Goal: Find specific page/section: Find specific page/section

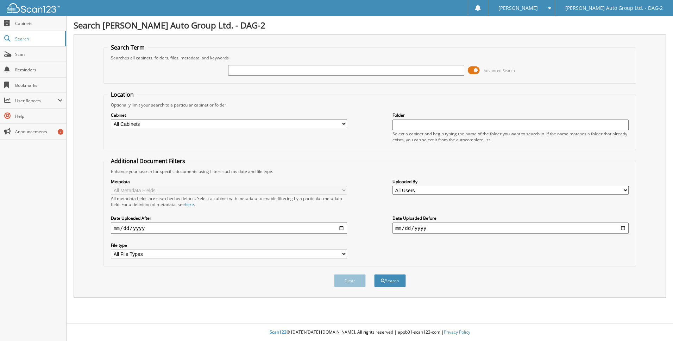
click at [293, 73] on input "text" at bounding box center [346, 70] width 236 height 11
type input "218382"
click at [374, 274] on button "Search" at bounding box center [390, 280] width 32 height 13
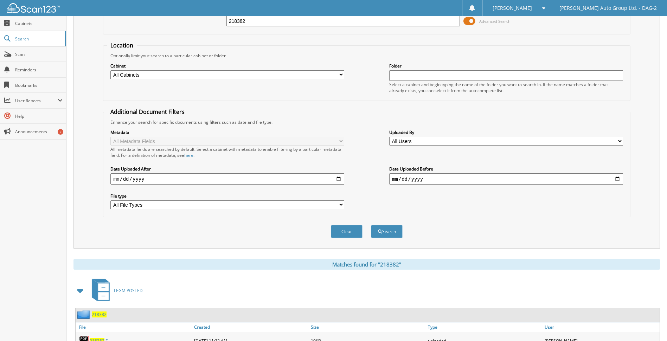
scroll to position [80, 0]
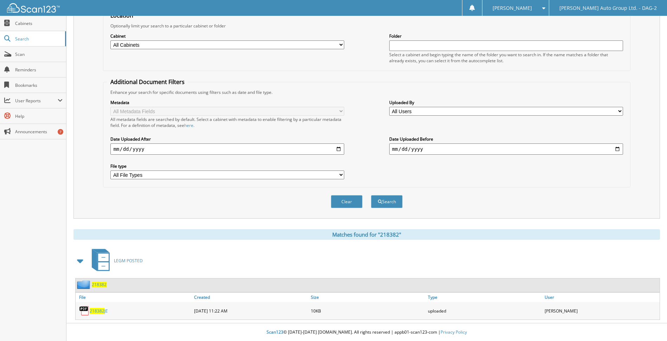
click at [100, 286] on span "218382" at bounding box center [99, 285] width 15 height 6
